Goal: Task Accomplishment & Management: Use online tool/utility

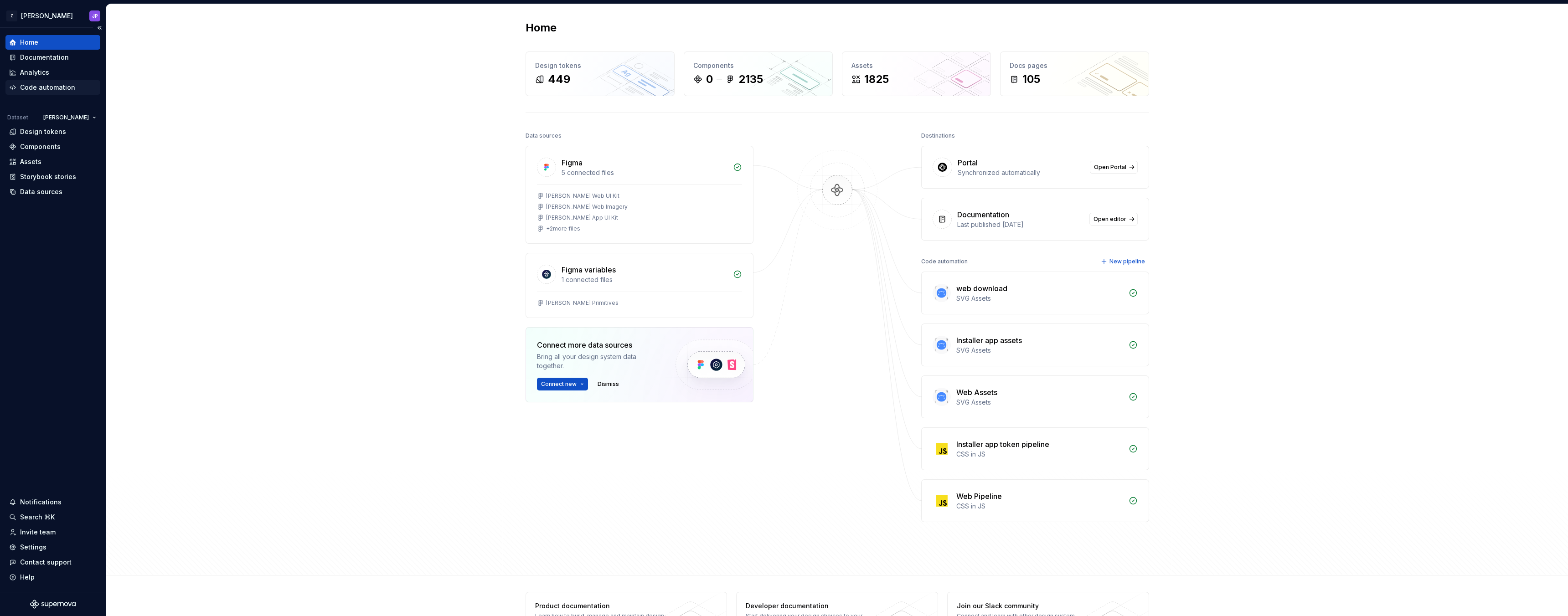
click at [70, 87] on div "Code automation" at bounding box center [47, 87] width 55 height 9
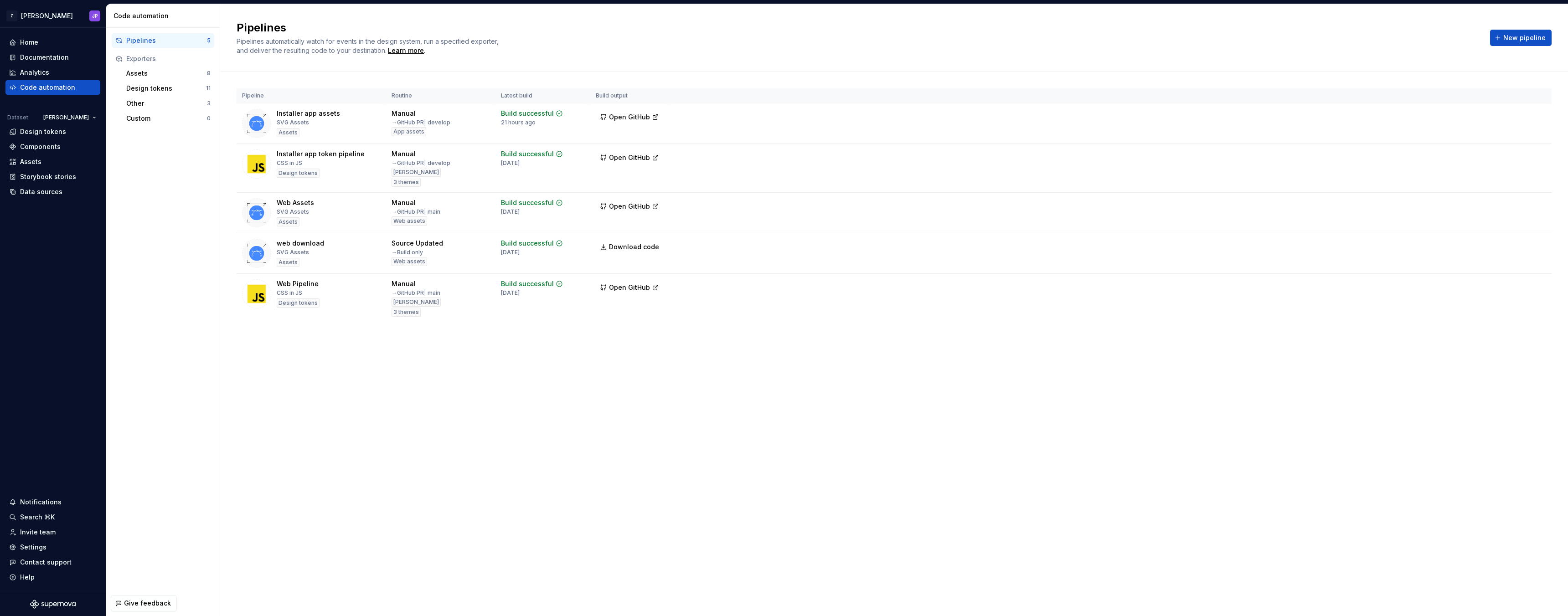
drag, startPoint x: 862, startPoint y: 354, endPoint x: 1072, endPoint y: 329, distance: 211.5
click at [863, 352] on div "Pipeline Routine Latest build Build output Installer app assets SVG Assets Asse…" at bounding box center [894, 214] width 1315 height 285
click at [1502, 289] on button "Run" at bounding box center [1510, 285] width 32 height 16
click at [1027, 369] on div "Pipelines Pipelines automatically watch for events in the design system, run a …" at bounding box center [894, 310] width 1348 height 612
click at [1008, 373] on div "Pipelines Pipelines automatically watch for events in the design system, run a …" at bounding box center [894, 310] width 1348 height 612
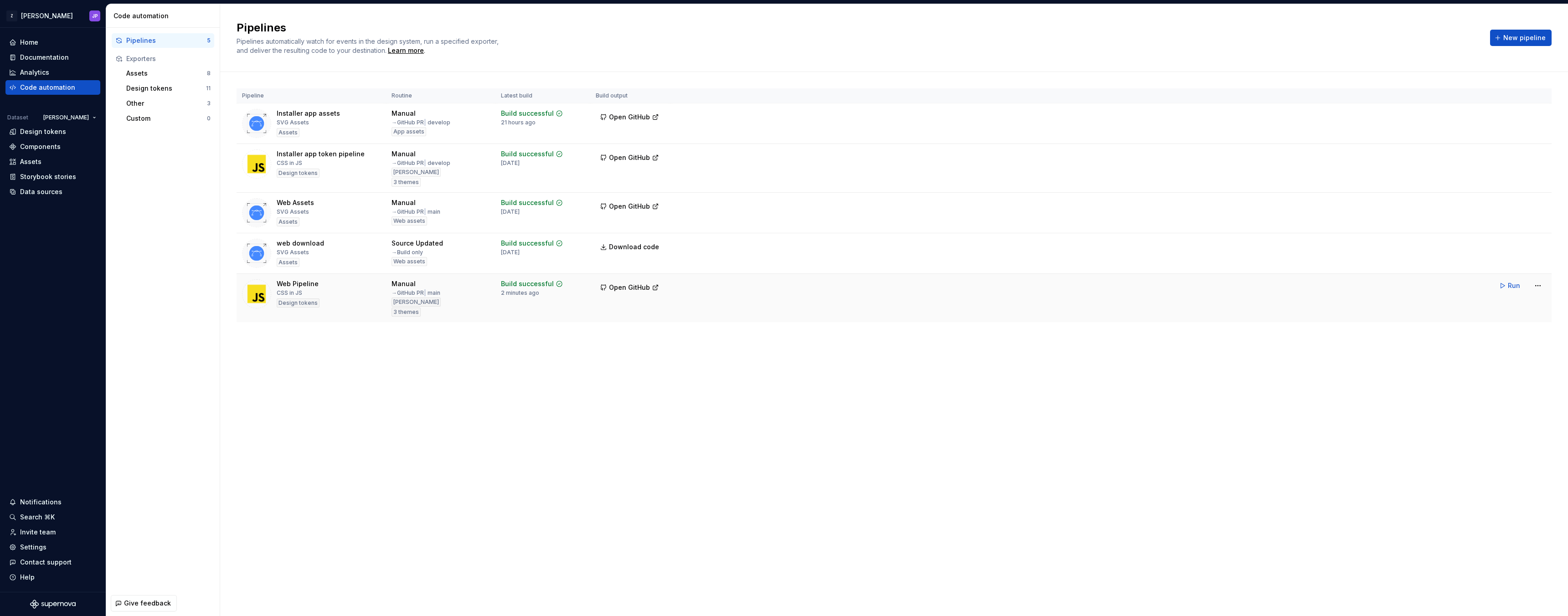
click at [653, 296] on td "Open GitHub" at bounding box center [631, 298] width 80 height 49
click at [645, 286] on span "Open GitHub" at bounding box center [629, 287] width 41 height 9
click at [1404, 257] on tr "web download SVG Assets Assets Source Updated → Build only Web assets Build suc…" at bounding box center [894, 253] width 1315 height 41
click at [786, 212] on td "Run" at bounding box center [1111, 205] width 881 height 24
click at [1497, 209] on button "Run" at bounding box center [1510, 205] width 32 height 16
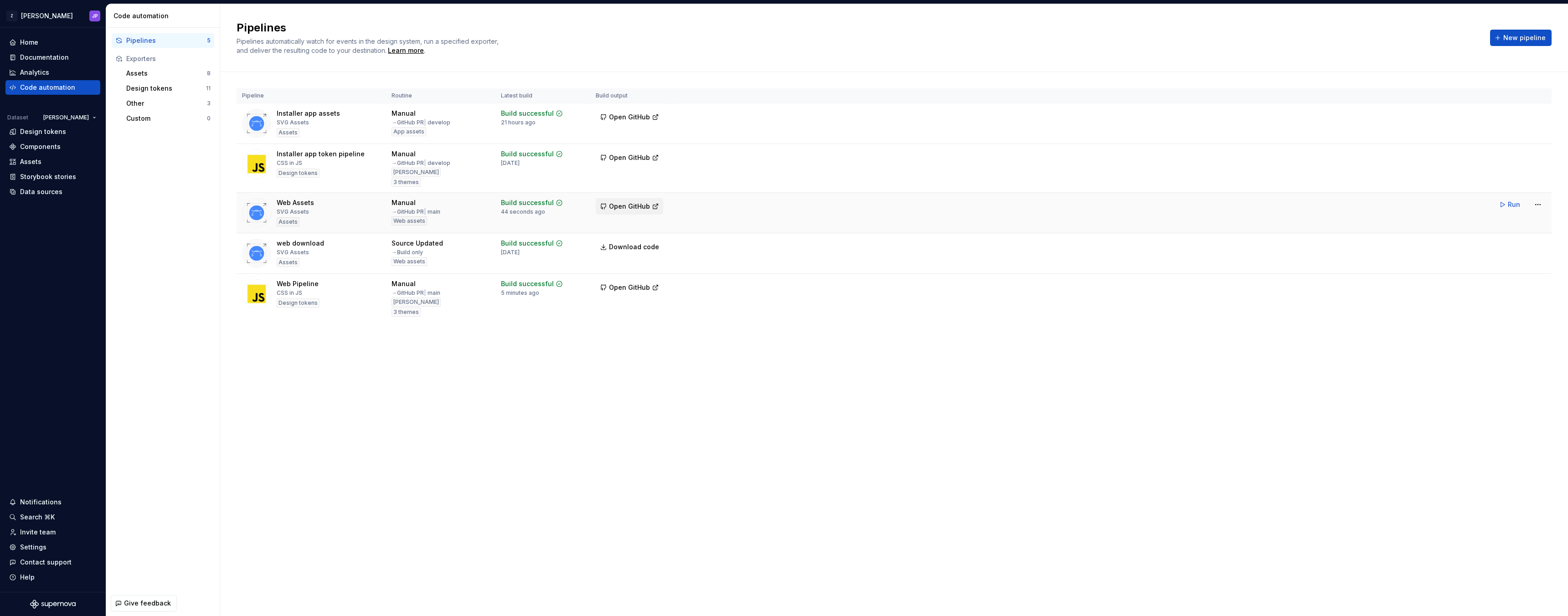
click at [638, 208] on span "Open GitHub" at bounding box center [629, 206] width 41 height 9
